Goal: Information Seeking & Learning: Find specific fact

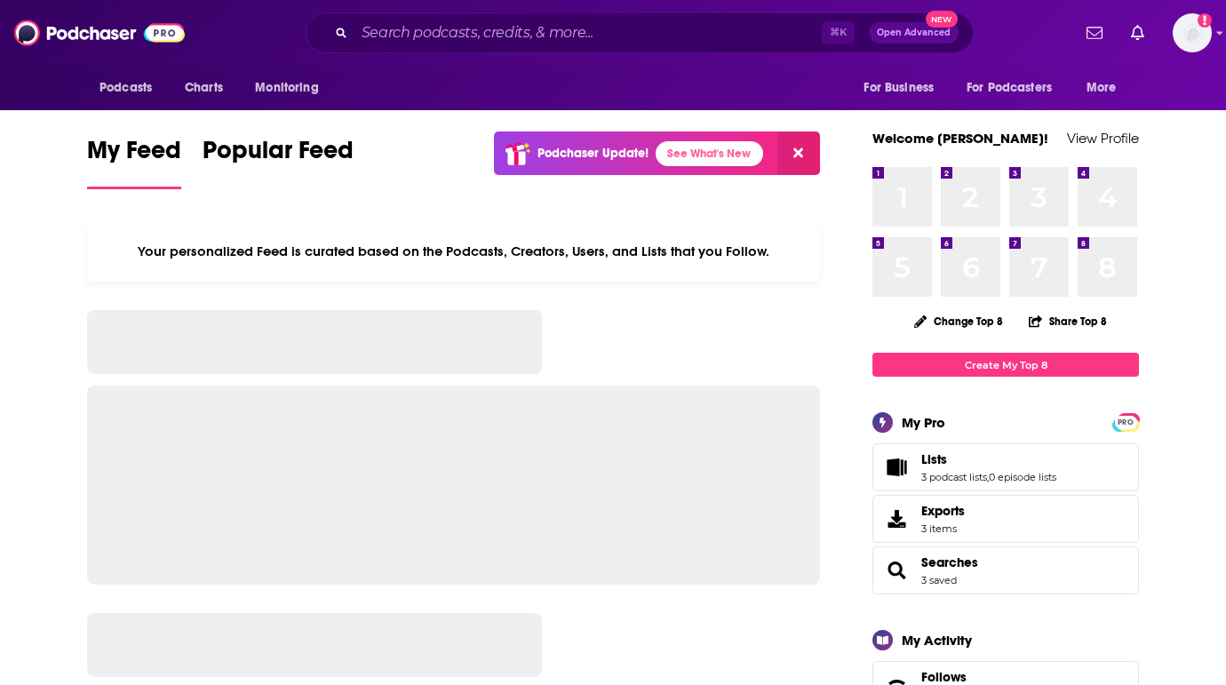
click at [441, 50] on div "⌘ K Open Advanced New" at bounding box center [640, 32] width 668 height 41
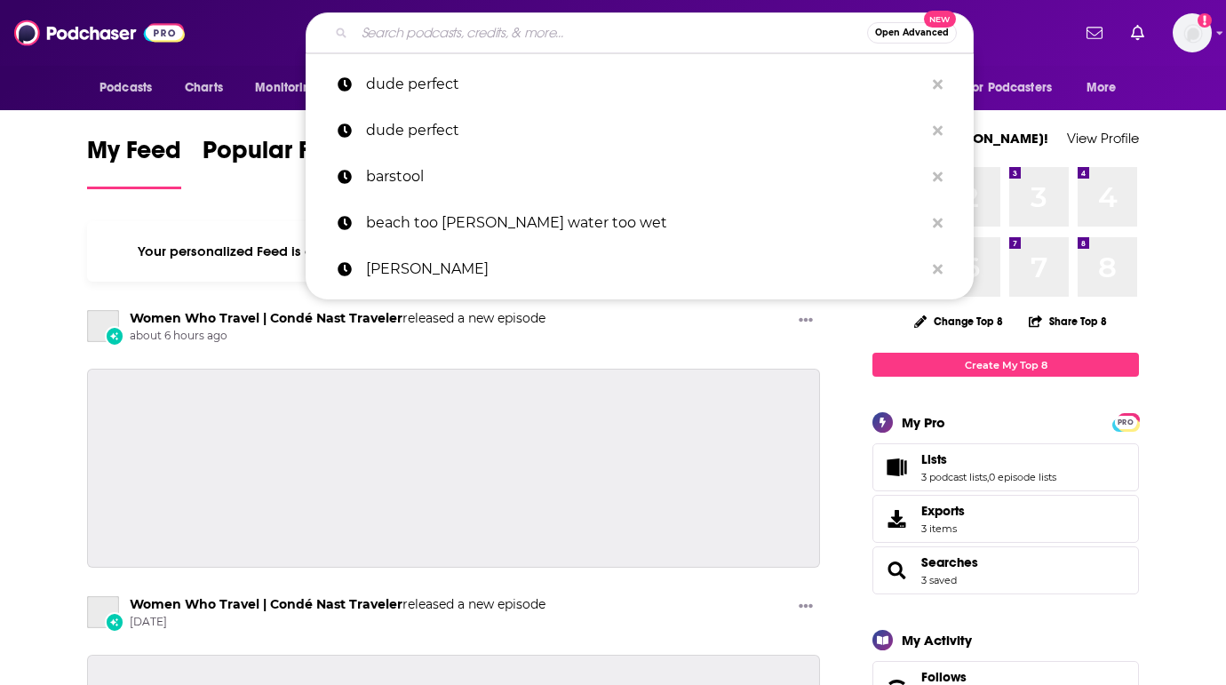
click at [435, 37] on input "Search podcasts, credits, & more..." at bounding box center [610, 33] width 513 height 28
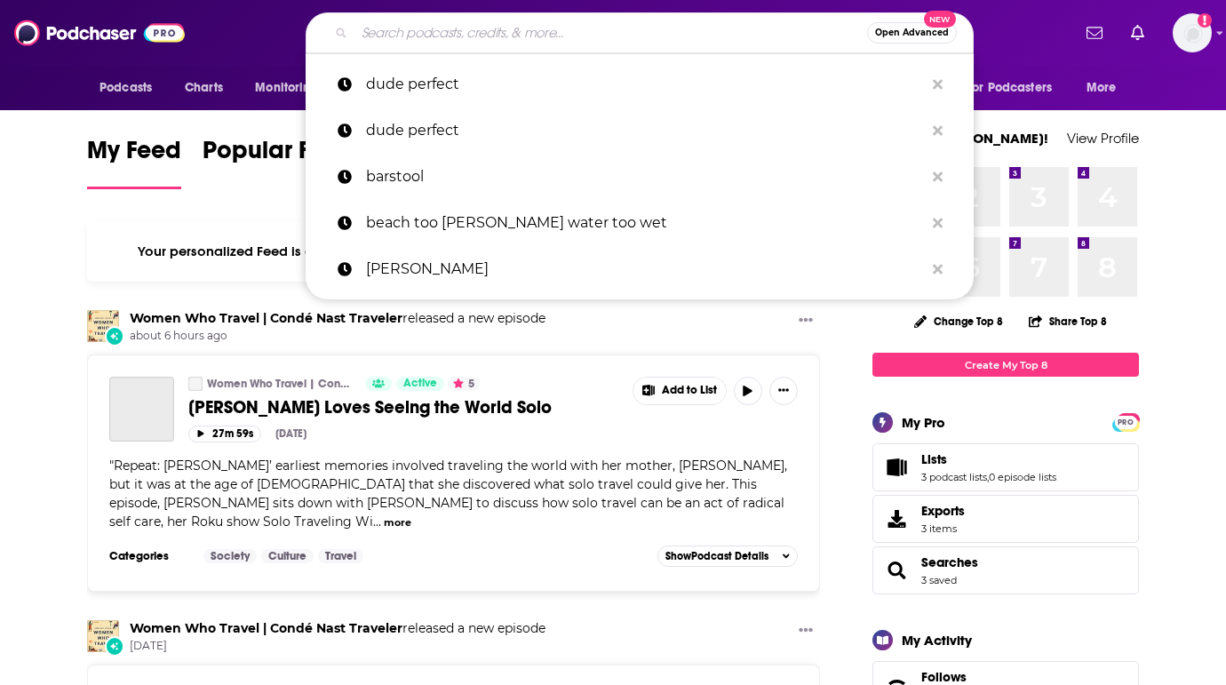
paste input "The Running Public"
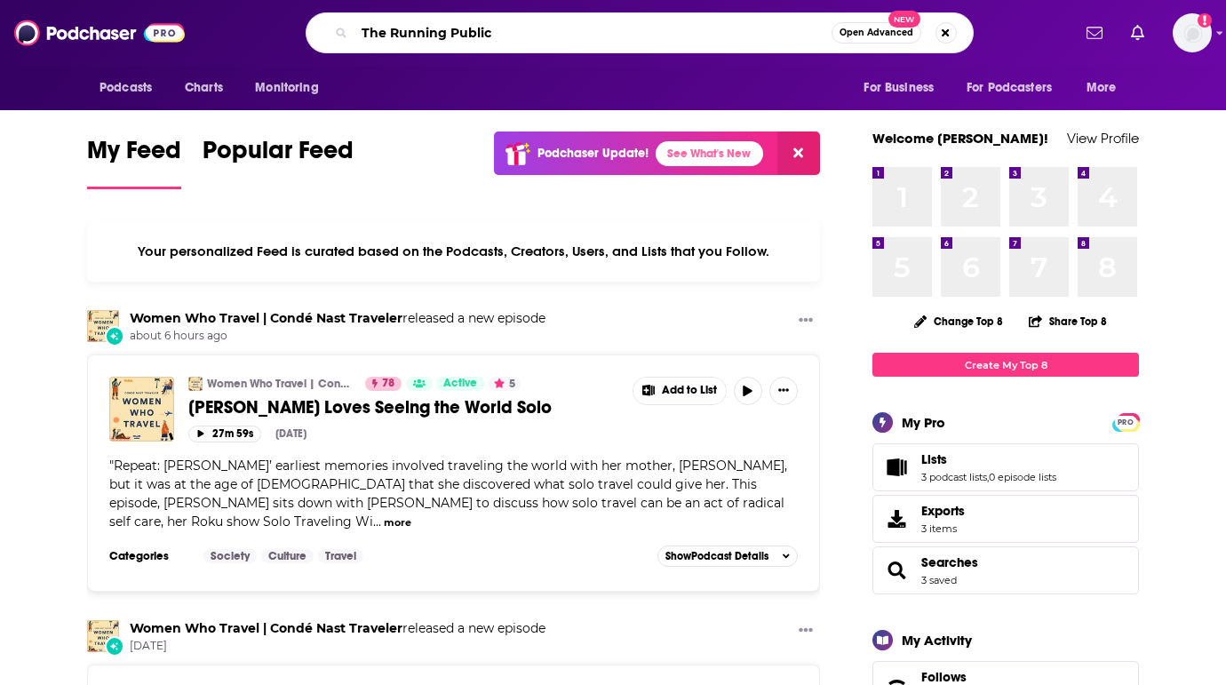
type input "The Running Public"
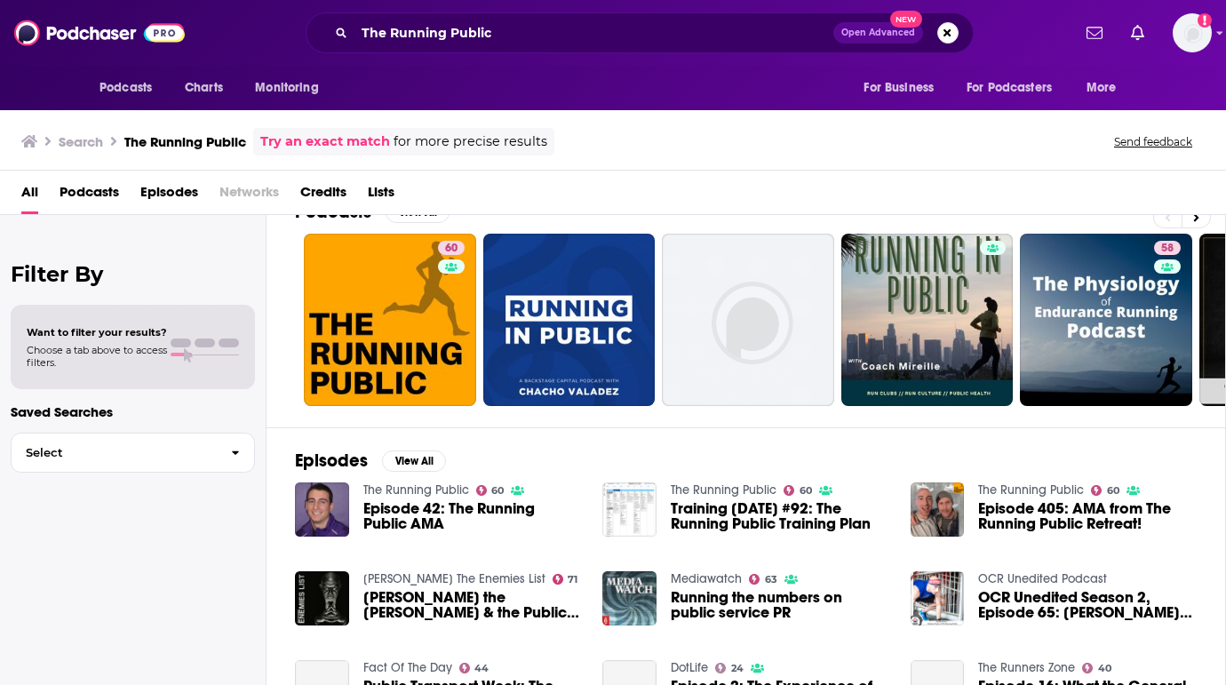
scroll to position [43, 0]
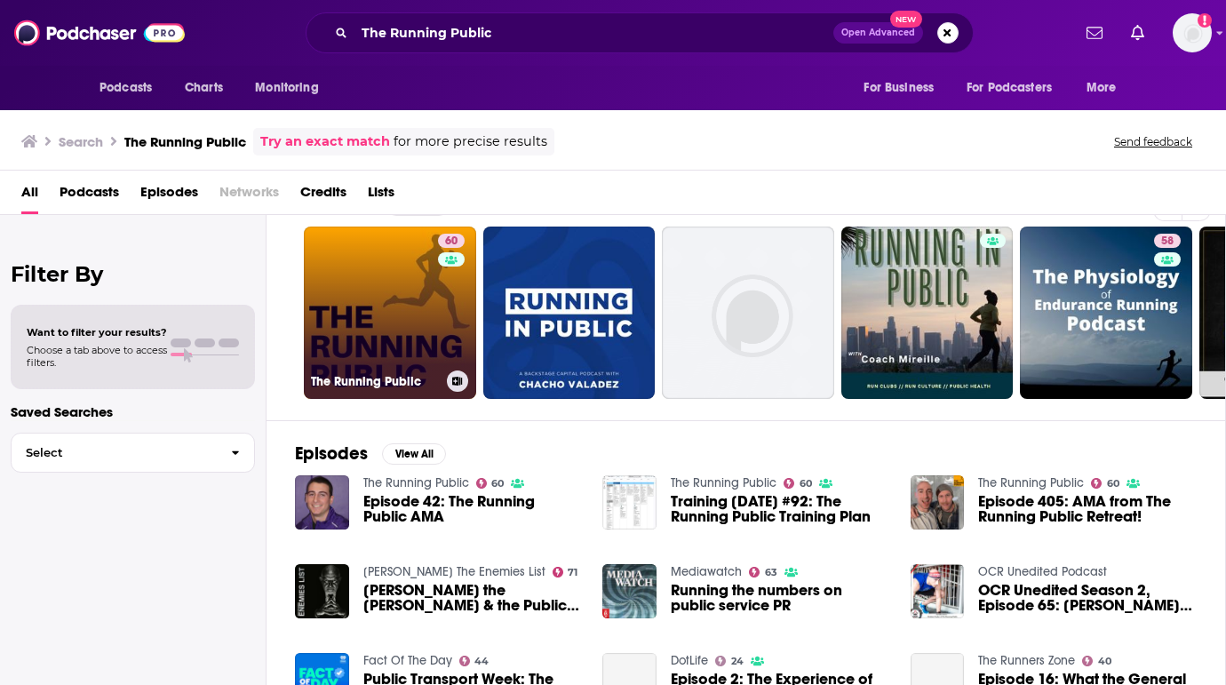
click at [418, 321] on link "60 The Running Public" at bounding box center [390, 313] width 172 height 172
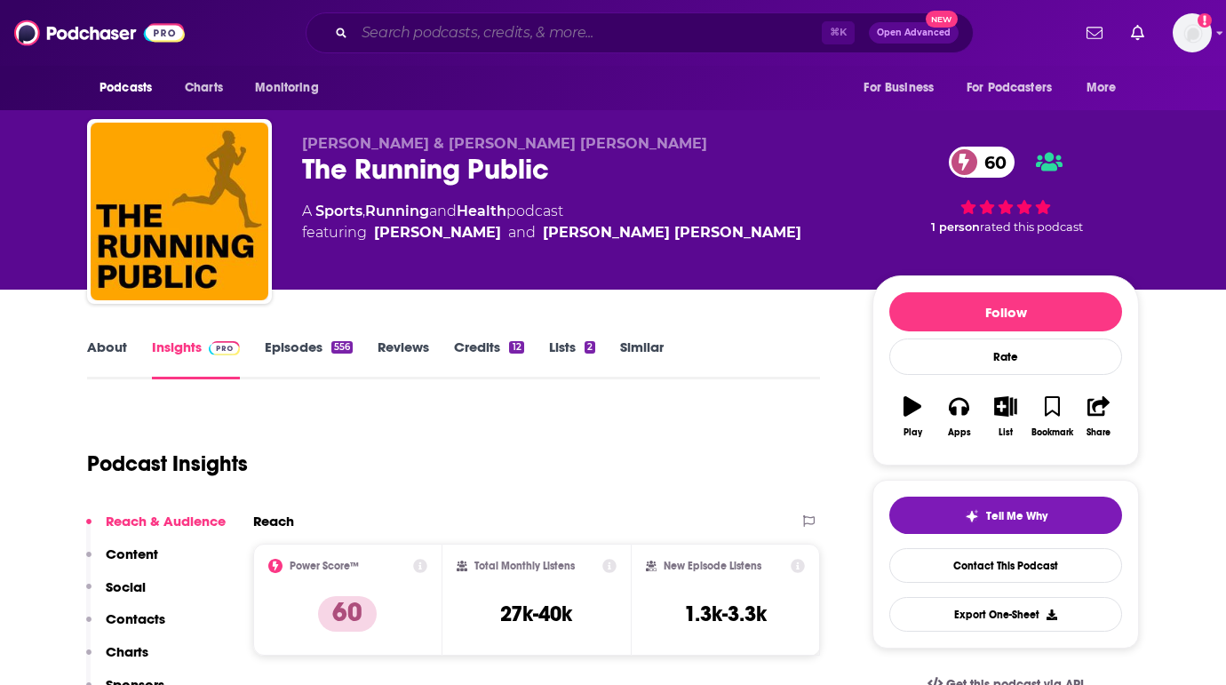
click at [404, 44] on input "Search podcasts, credits, & more..." at bounding box center [587, 33] width 467 height 28
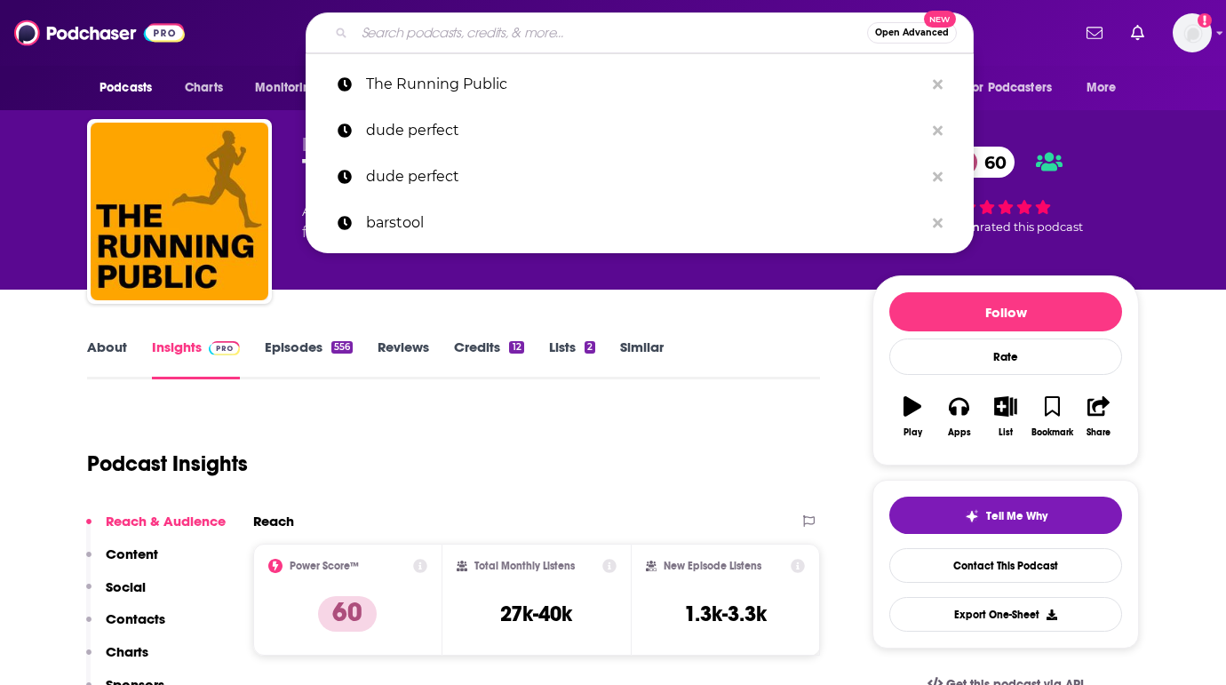
paste input "10Adventures Podcast"
type input "10Adventures Podcast"
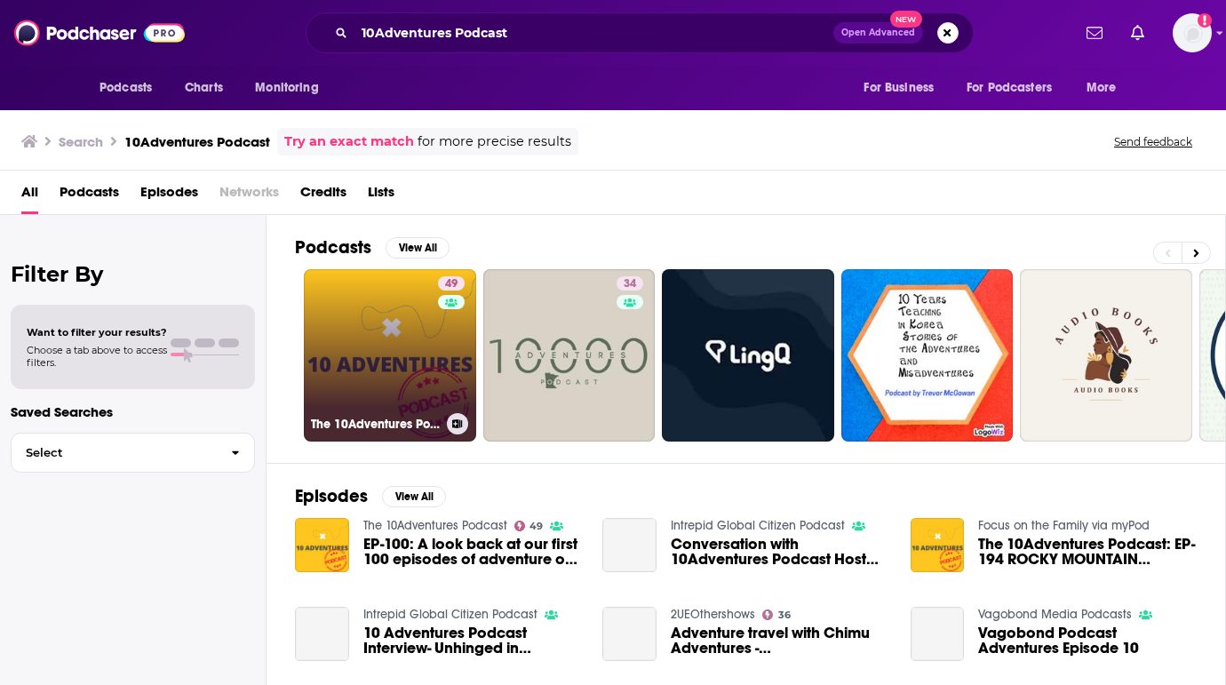
click at [370, 348] on link "49 The 10Adventures Podcast" at bounding box center [390, 355] width 172 height 172
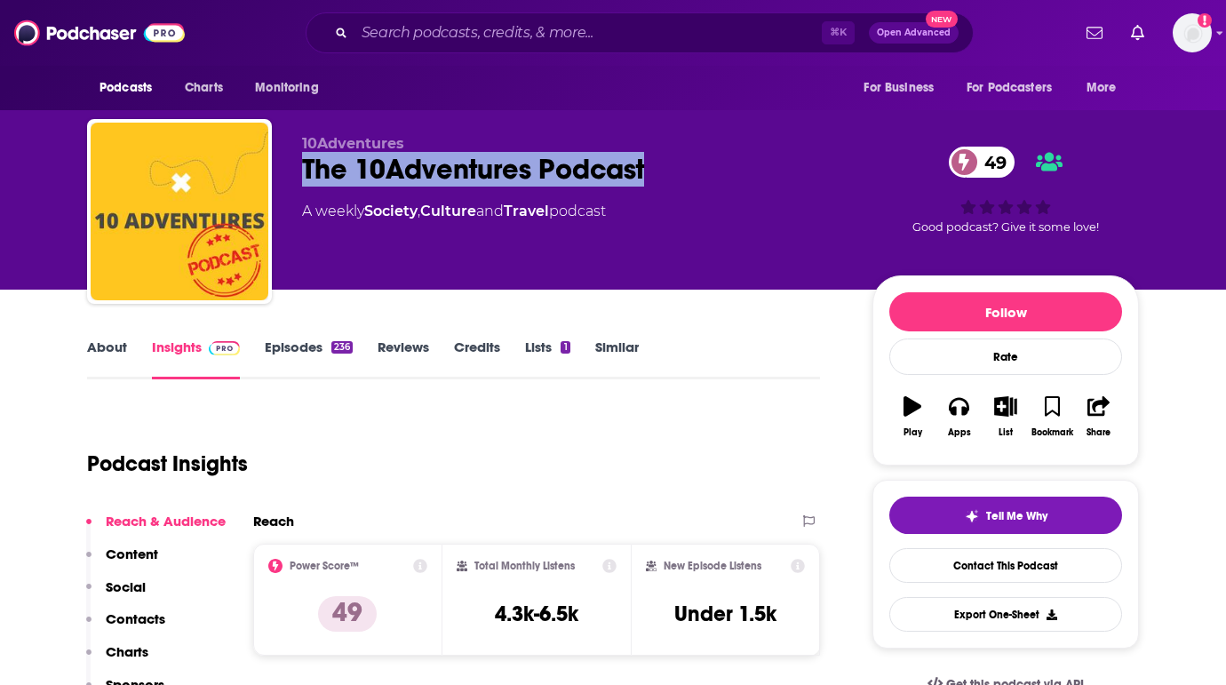
drag, startPoint x: 663, startPoint y: 170, endPoint x: 289, endPoint y: 178, distance: 374.1
click at [289, 178] on div "10Adventures The 10Adventures Podcast 49 A weekly Society , Culture and Travel …" at bounding box center [613, 215] width 1052 height 192
copy h2 "The 10Adventures Podcast"
